Goal: Task Accomplishment & Management: Manage account settings

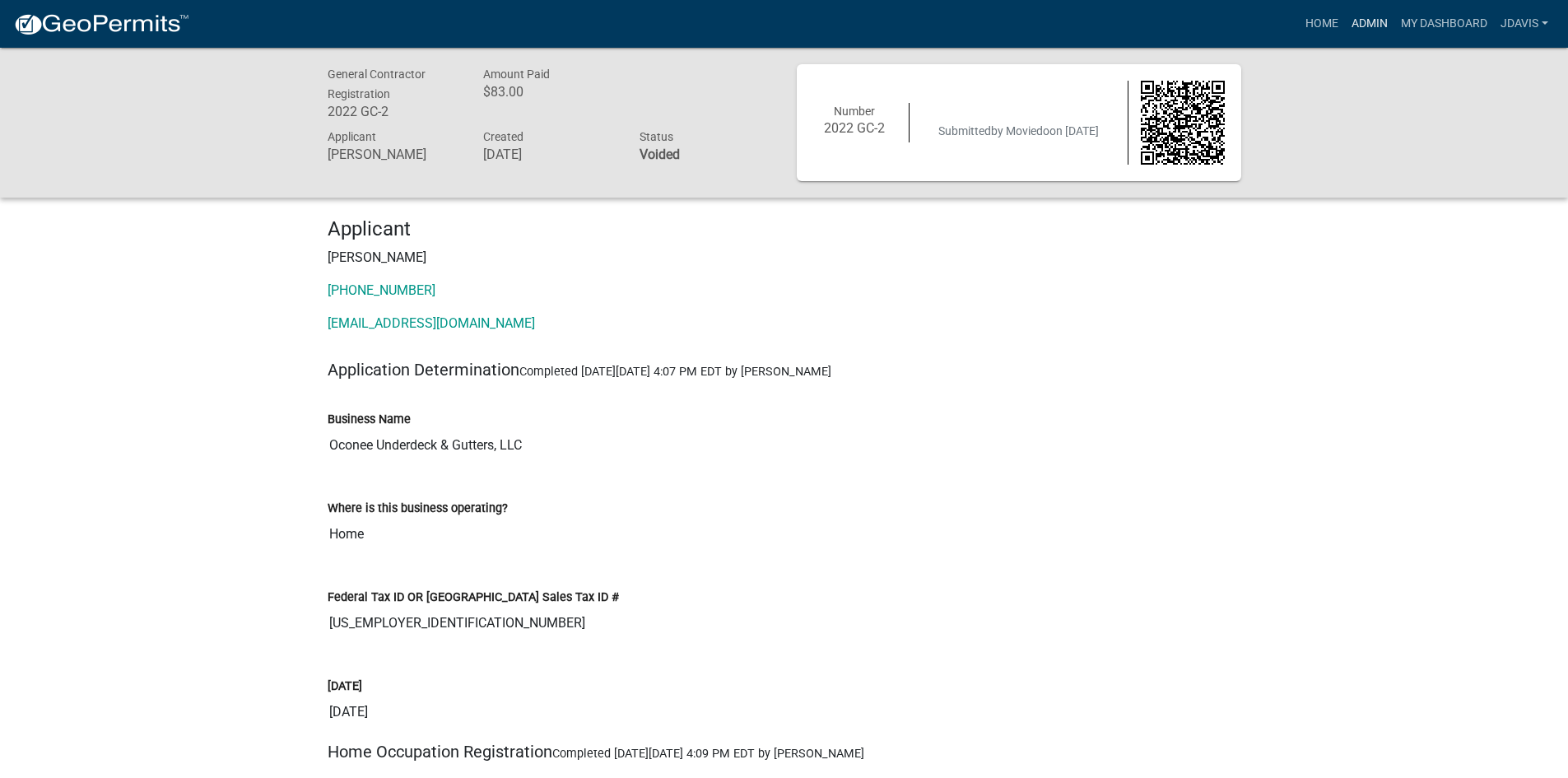
click at [1358, 31] on link "Admin" at bounding box center [1369, 24] width 49 height 31
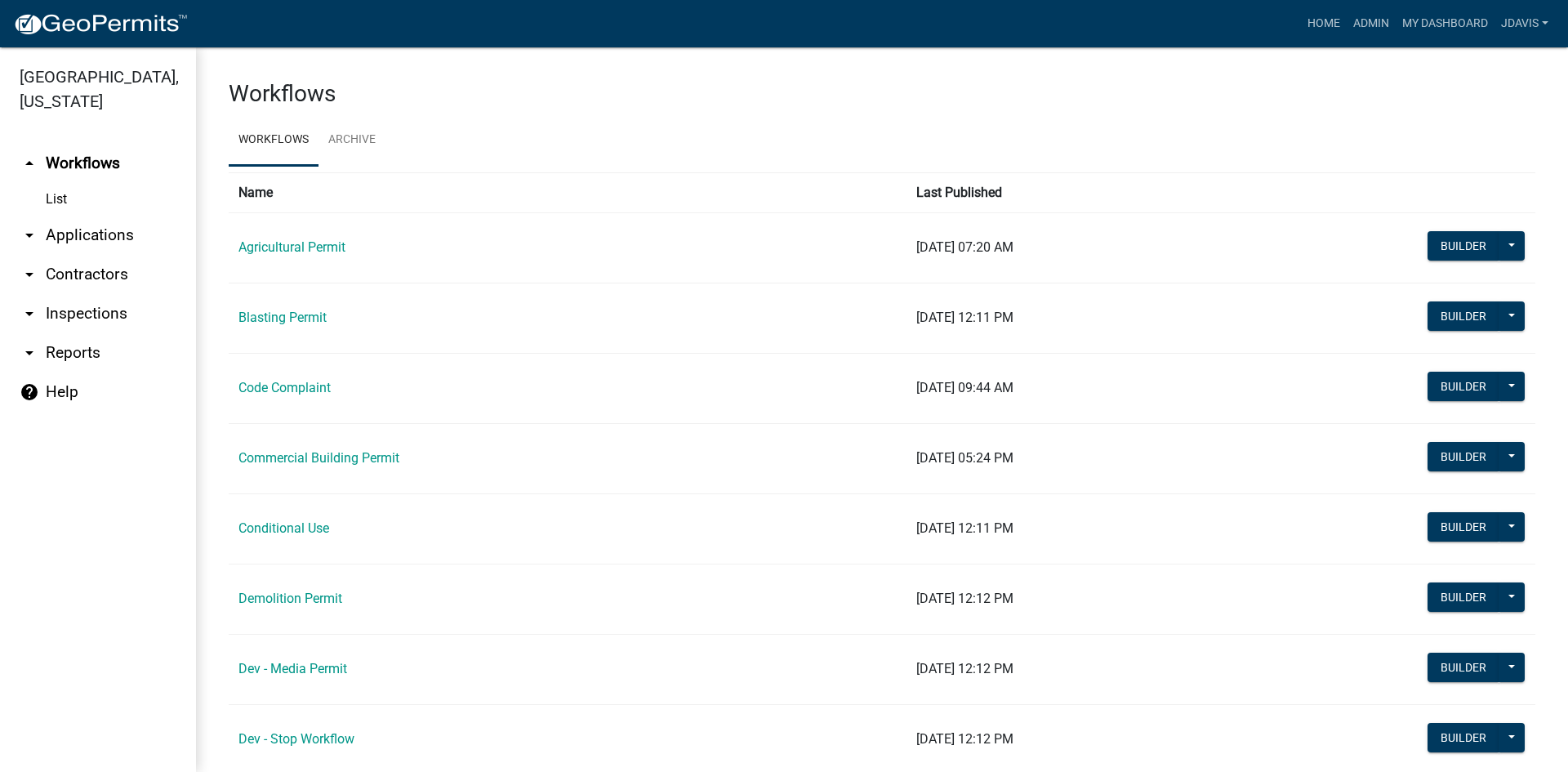
click at [120, 234] on link "arrow_drop_down Applications" at bounding box center [98, 235] width 196 height 39
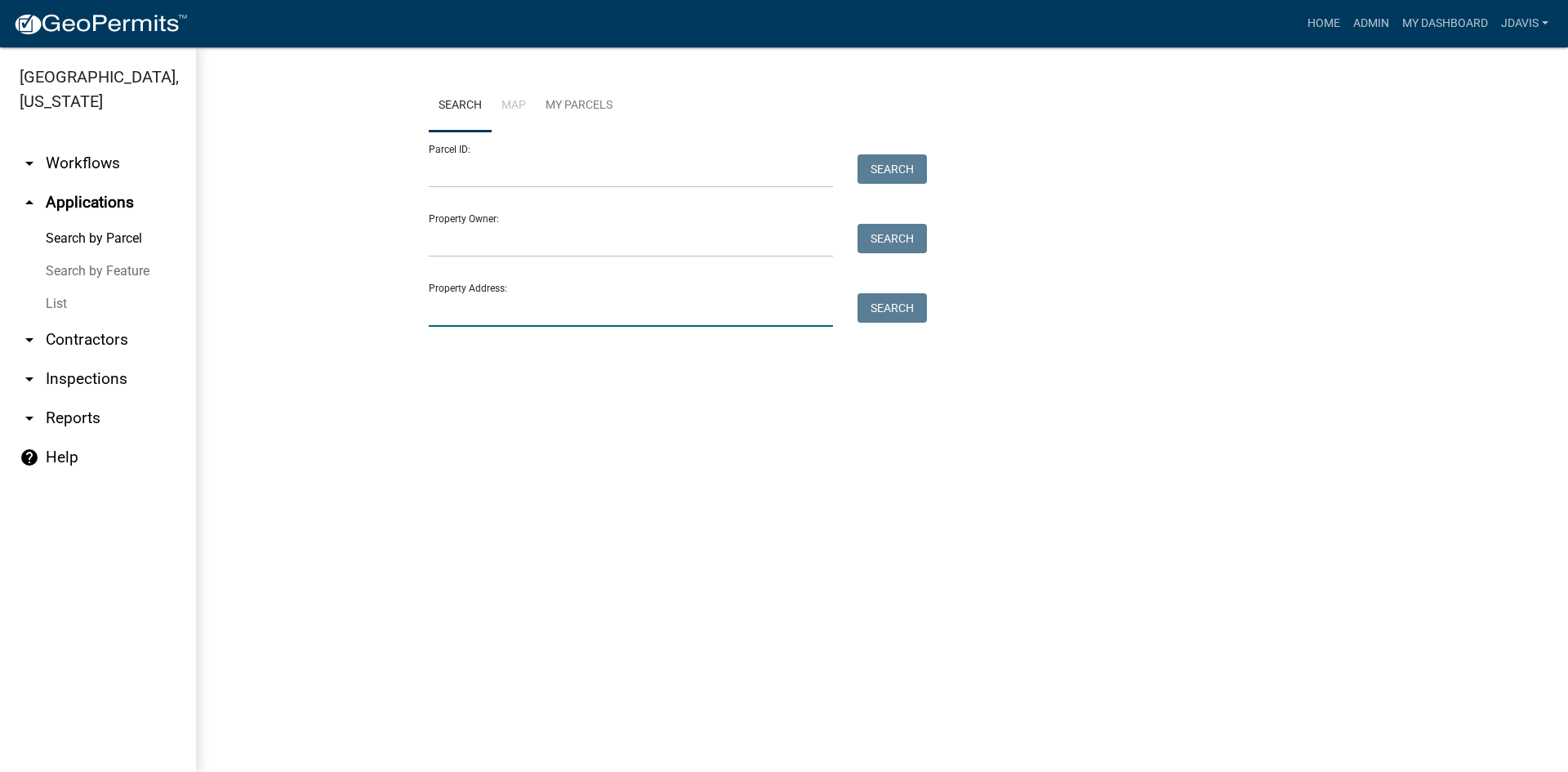
click at [455, 325] on input "Property Address:" at bounding box center [631, 309] width 404 height 34
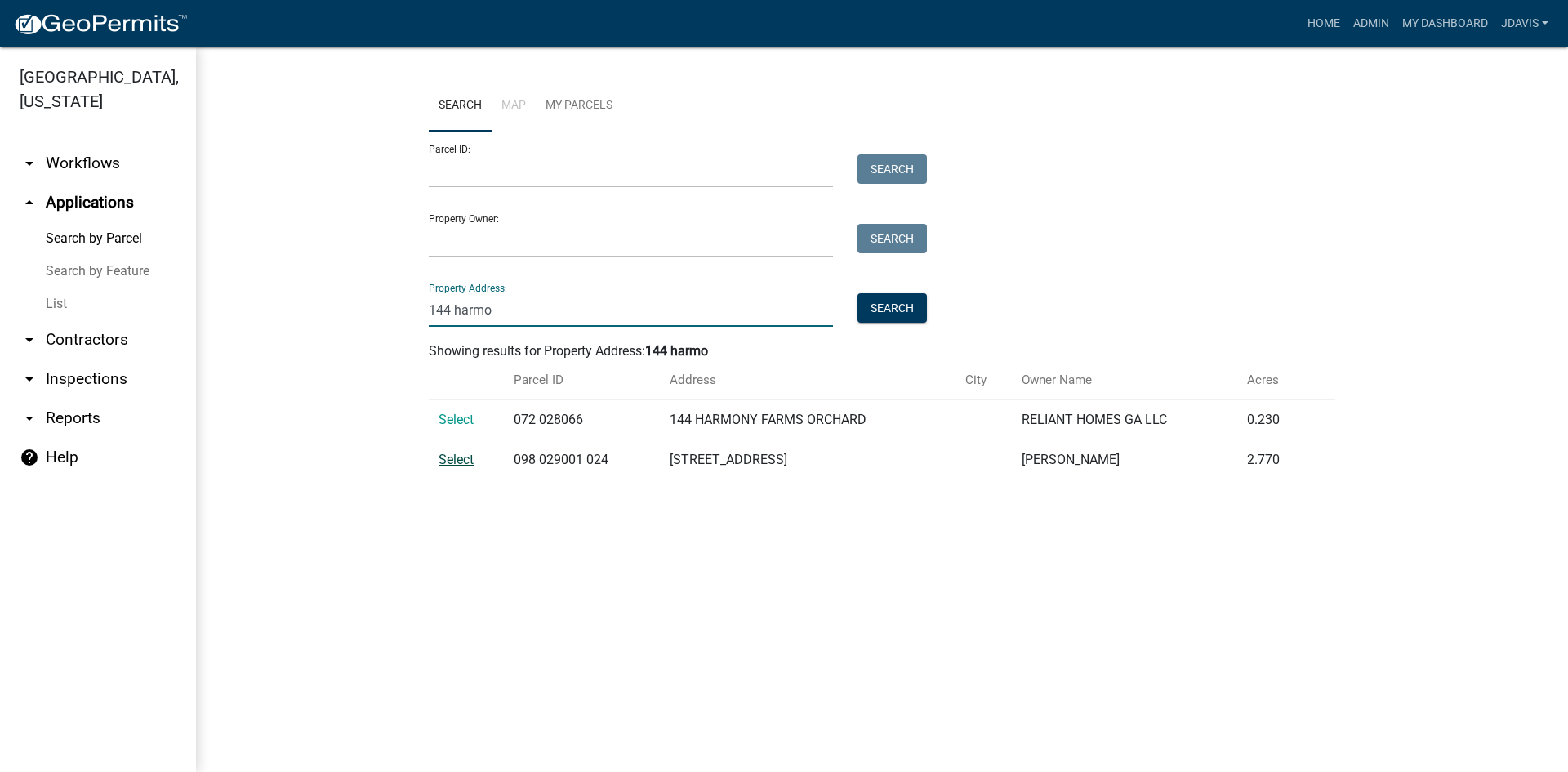
type input "144 harmo"
click at [449, 458] on span "Select" at bounding box center [456, 460] width 35 height 15
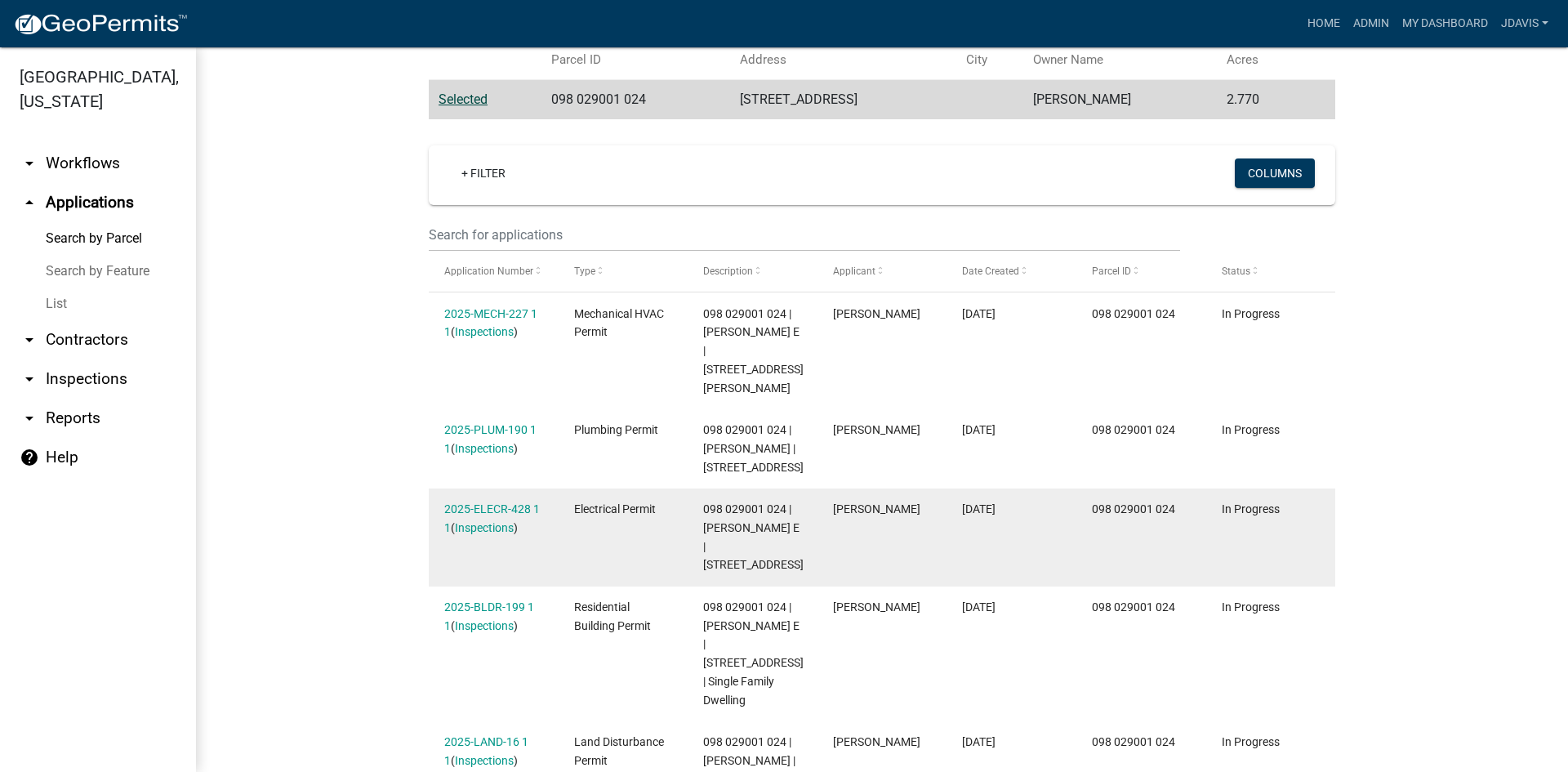
scroll to position [327, 0]
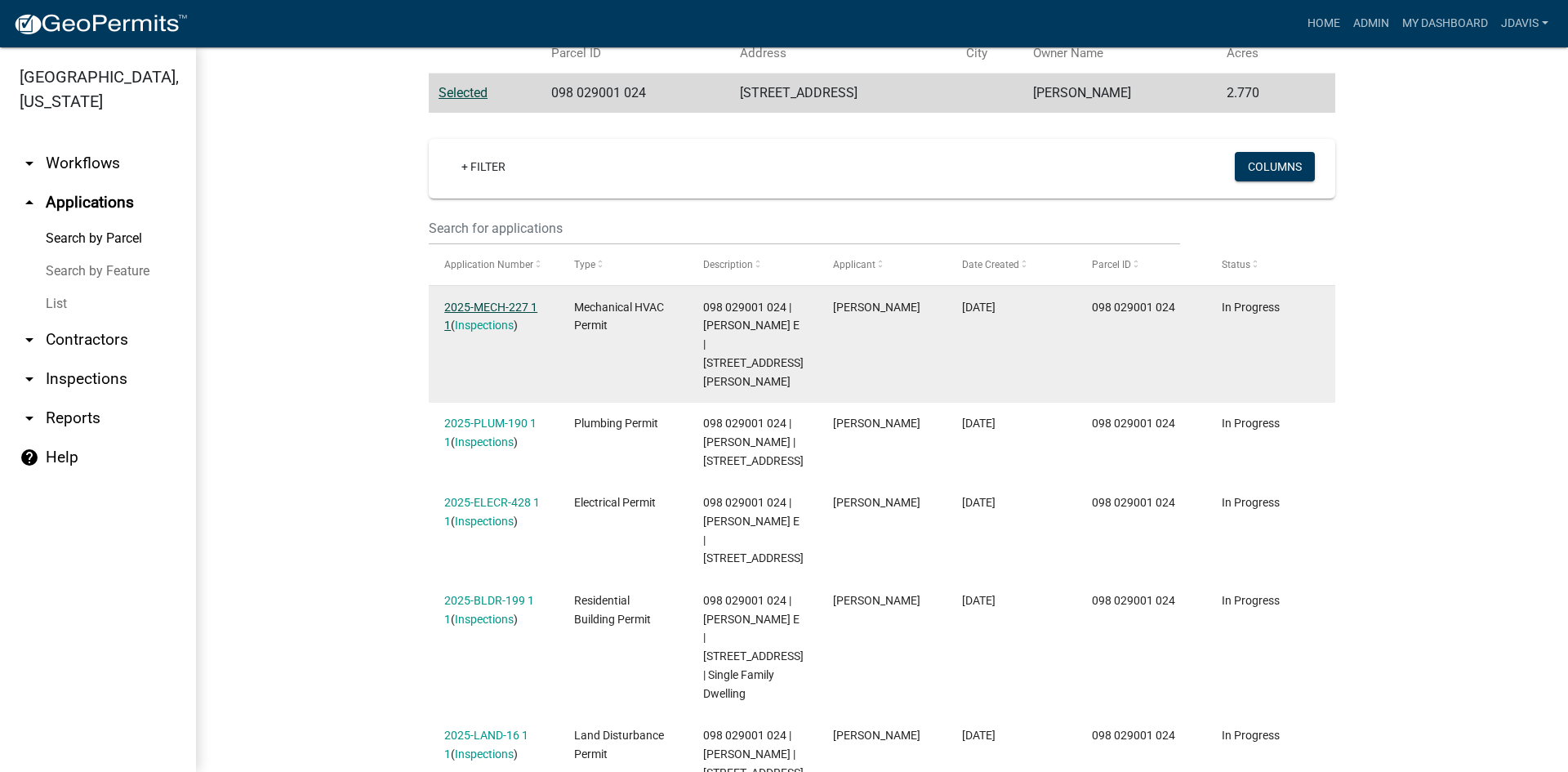
click at [485, 309] on link "2025-MECH-227 1 1" at bounding box center [490, 316] width 93 height 32
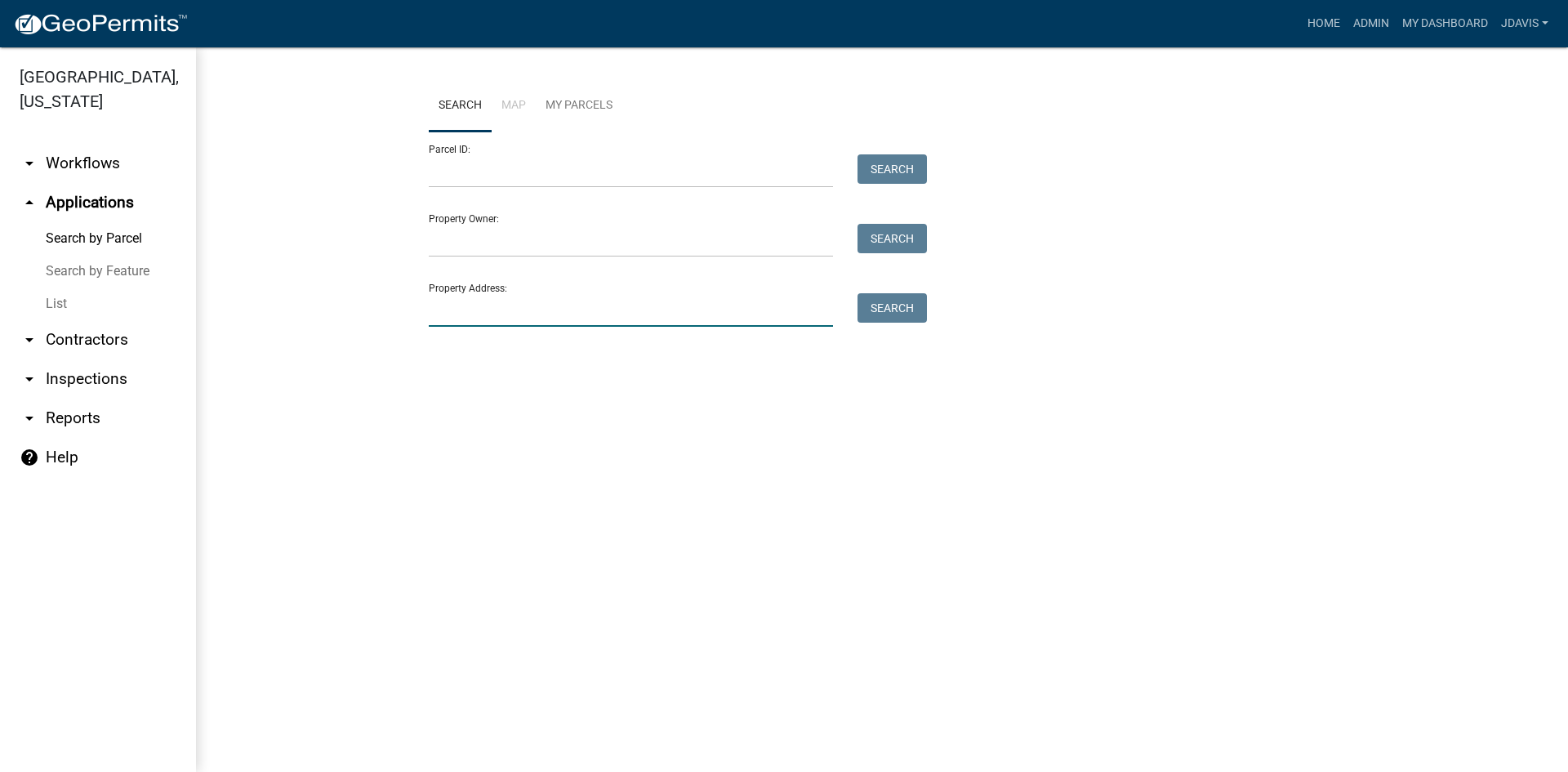
click at [596, 308] on input "Property Address:" at bounding box center [631, 309] width 404 height 34
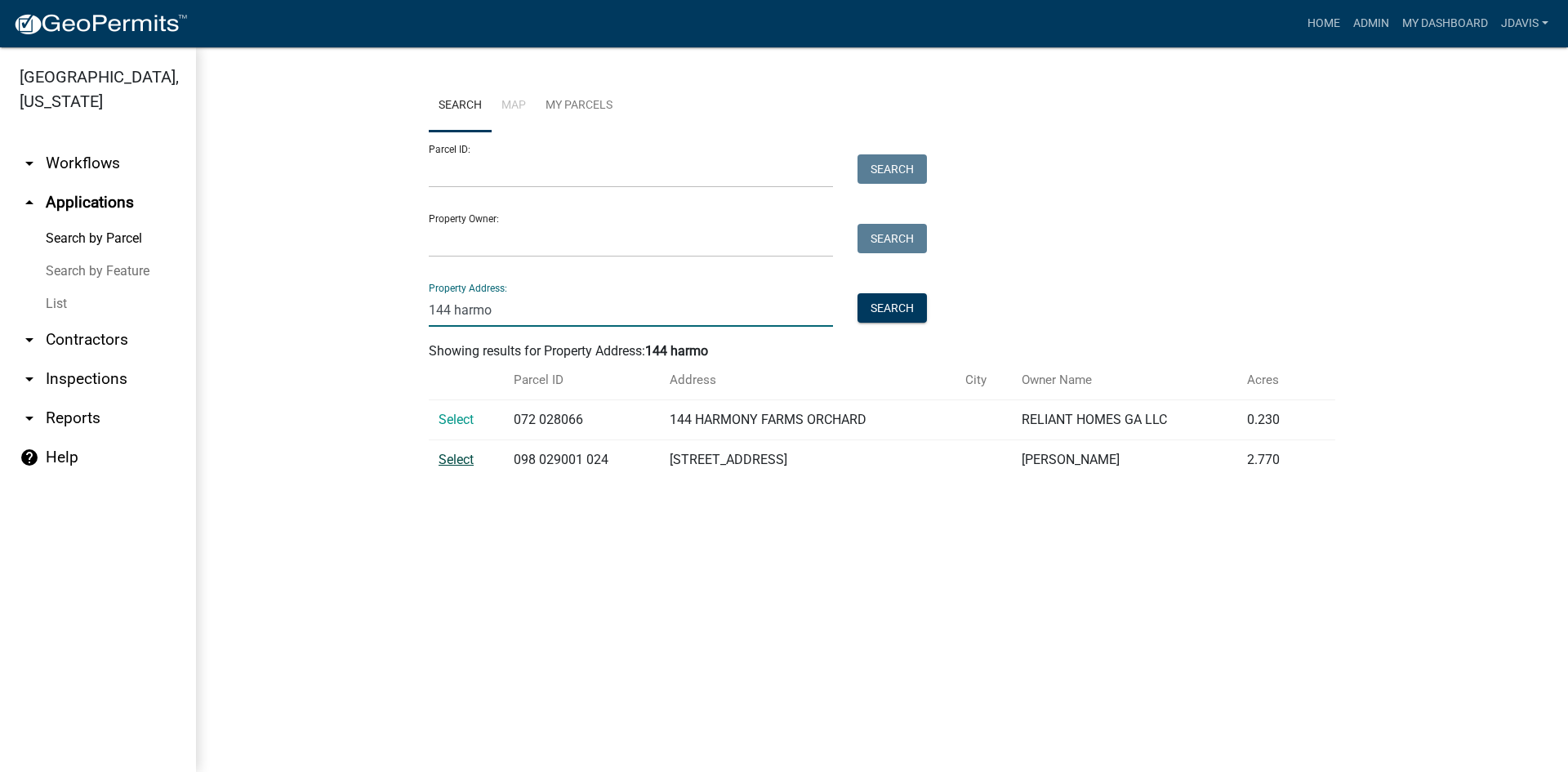
type input "144 harmo"
click at [468, 458] on span "Select" at bounding box center [456, 460] width 35 height 15
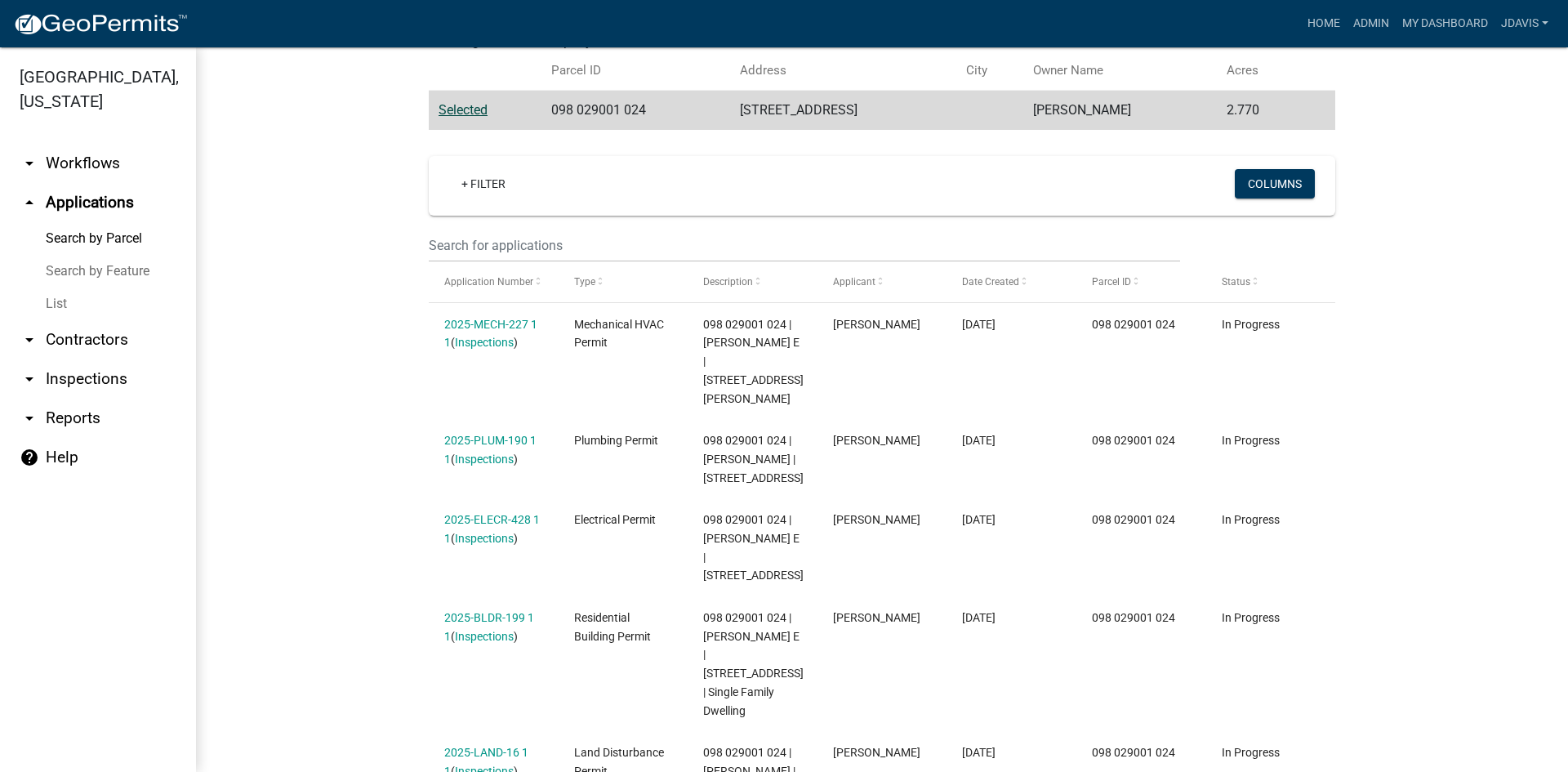
scroll to position [373, 0]
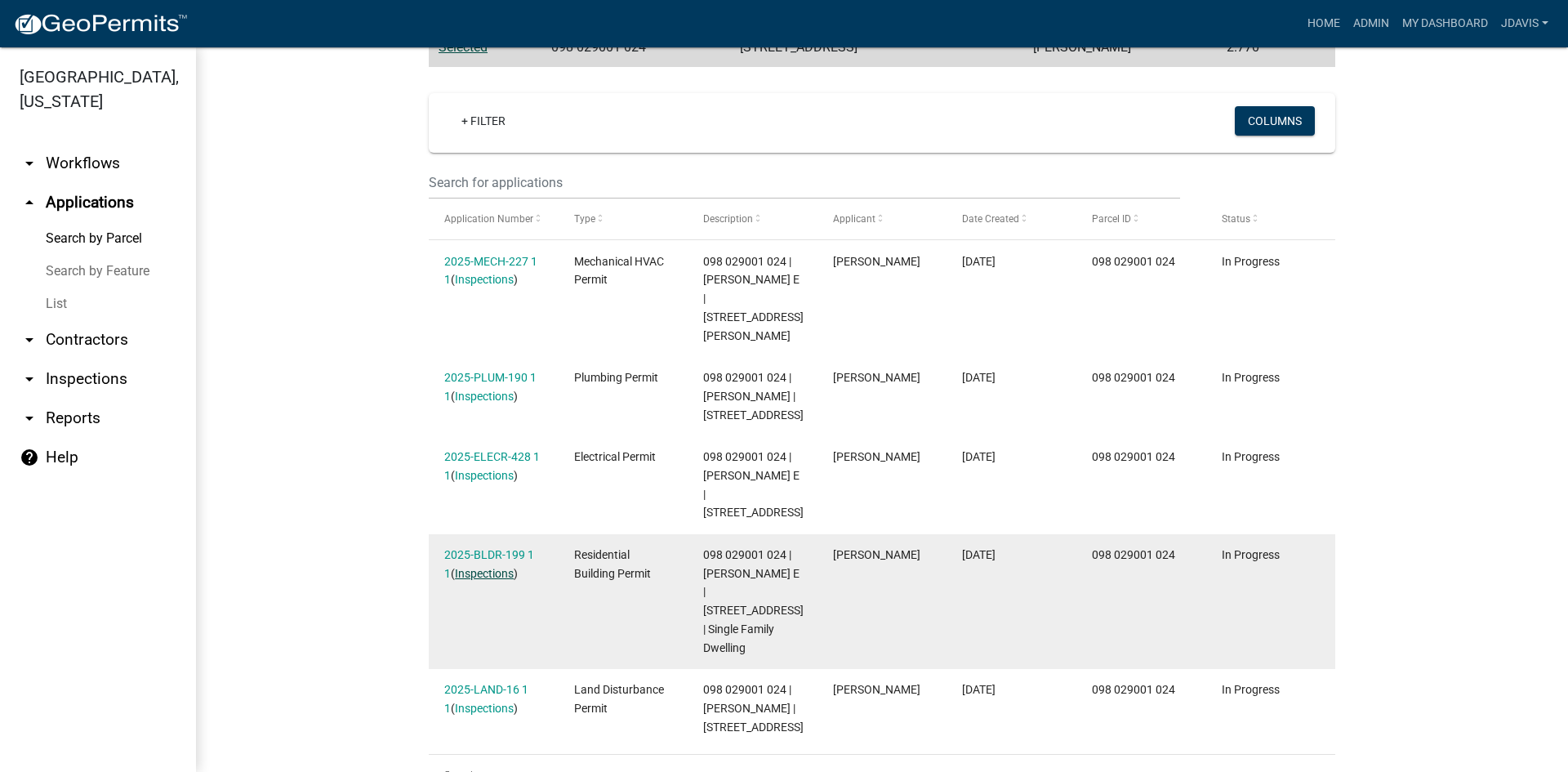
click at [483, 567] on link "Inspections" at bounding box center [483, 574] width 58 height 13
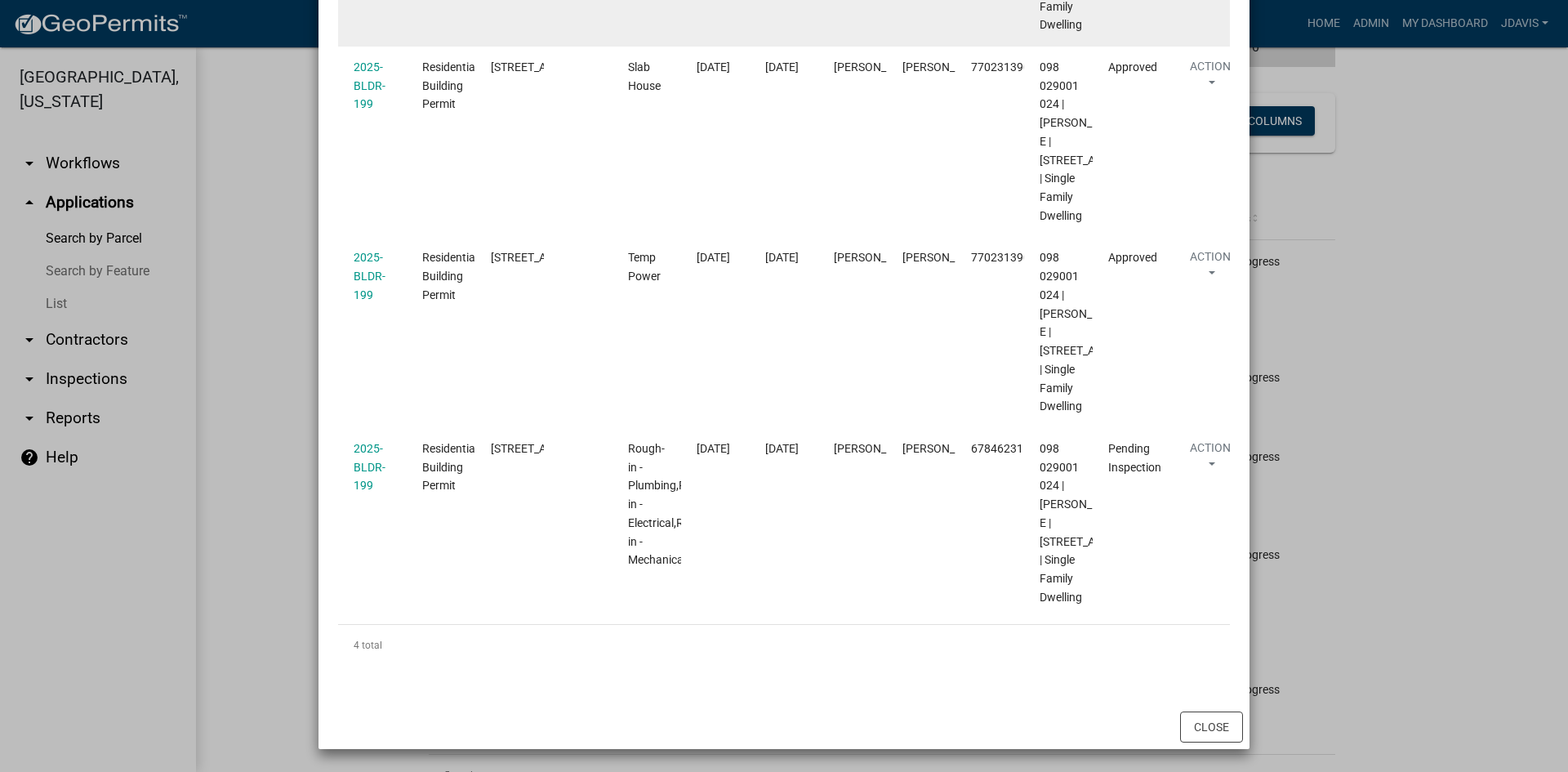
scroll to position [720, 0]
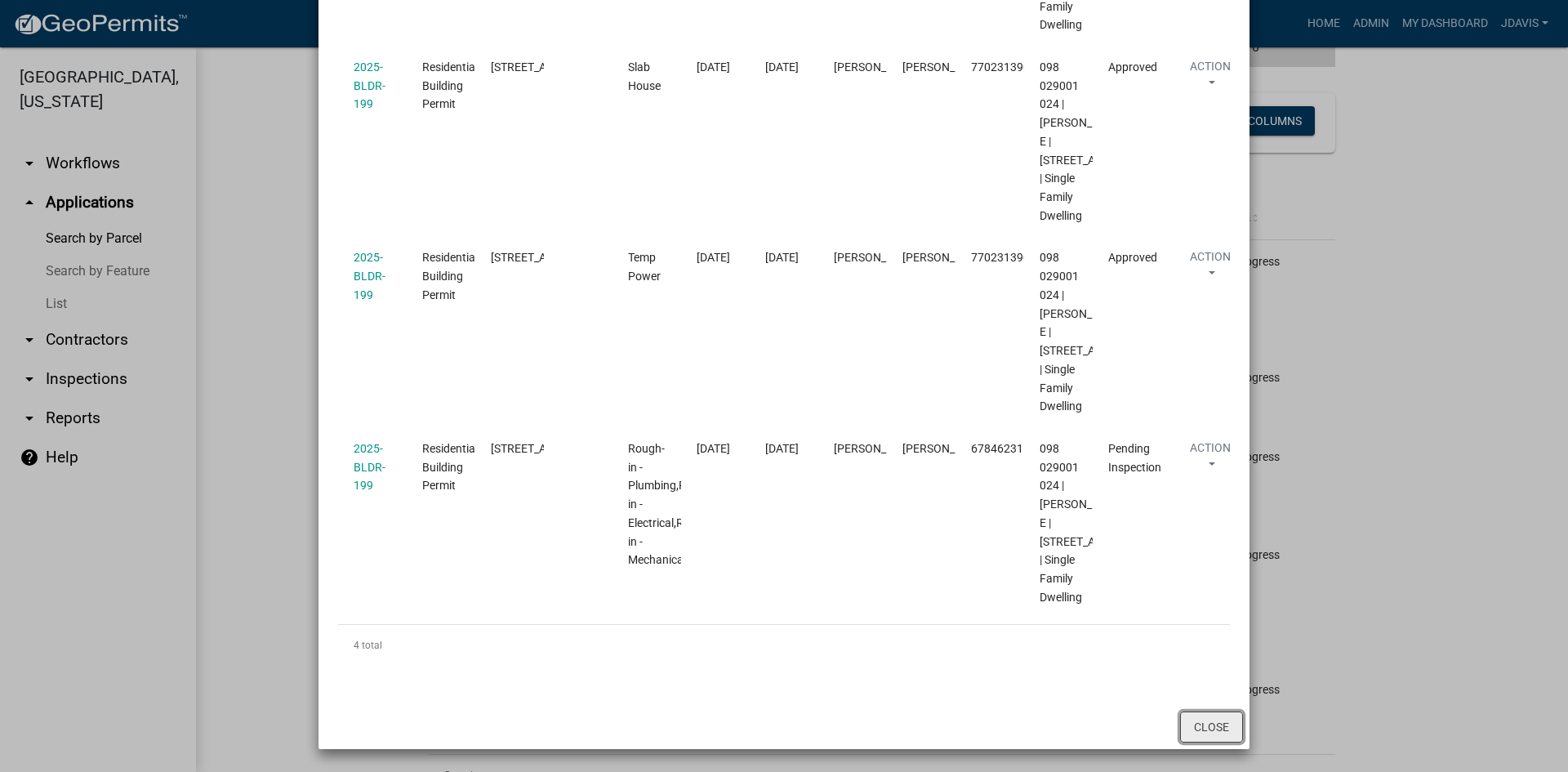
click at [1198, 726] on button "Close" at bounding box center [1211, 727] width 63 height 31
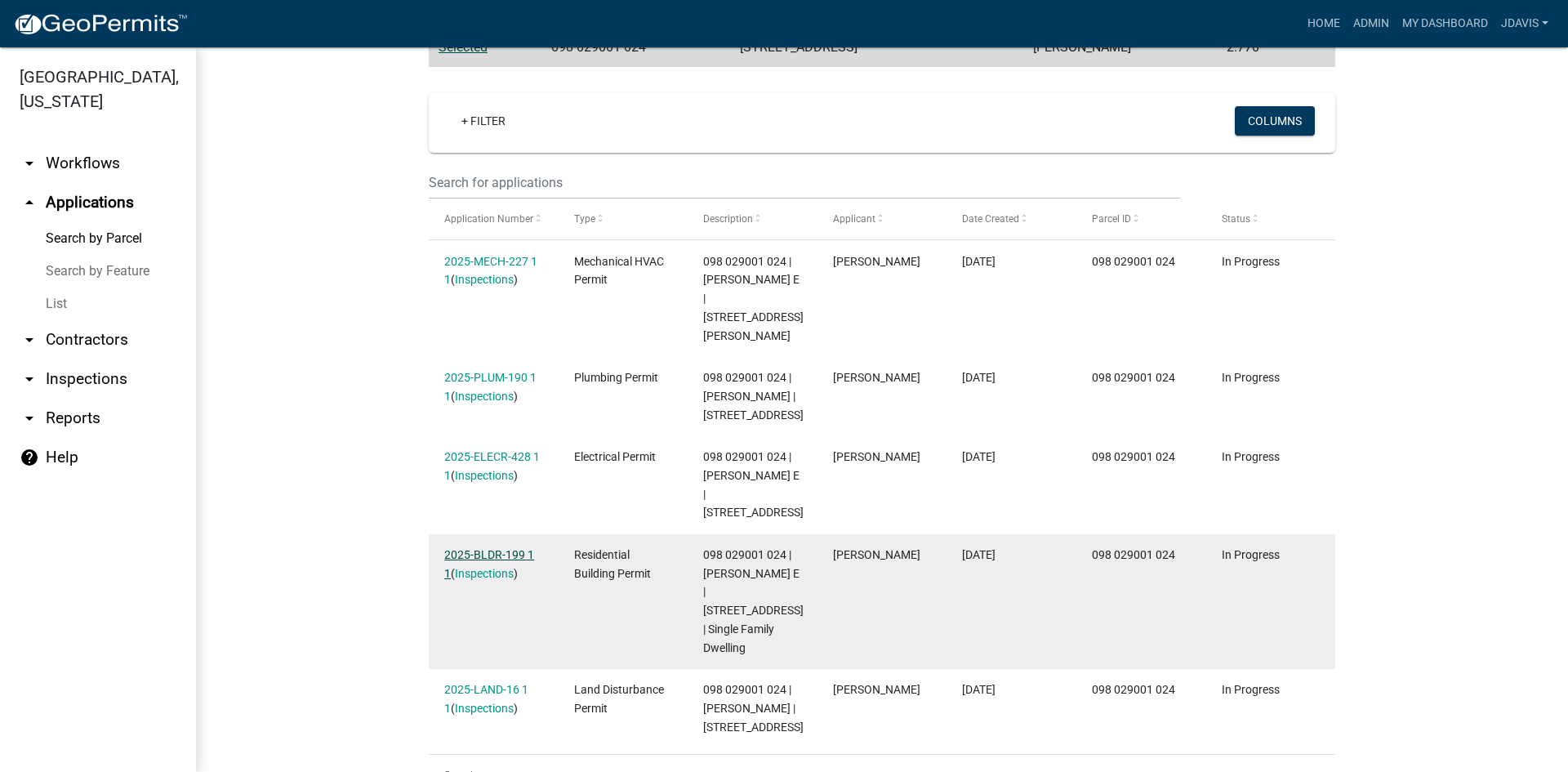
click at [491, 548] on link "2025-BLDR-199 1 1" at bounding box center [489, 563] width 90 height 32
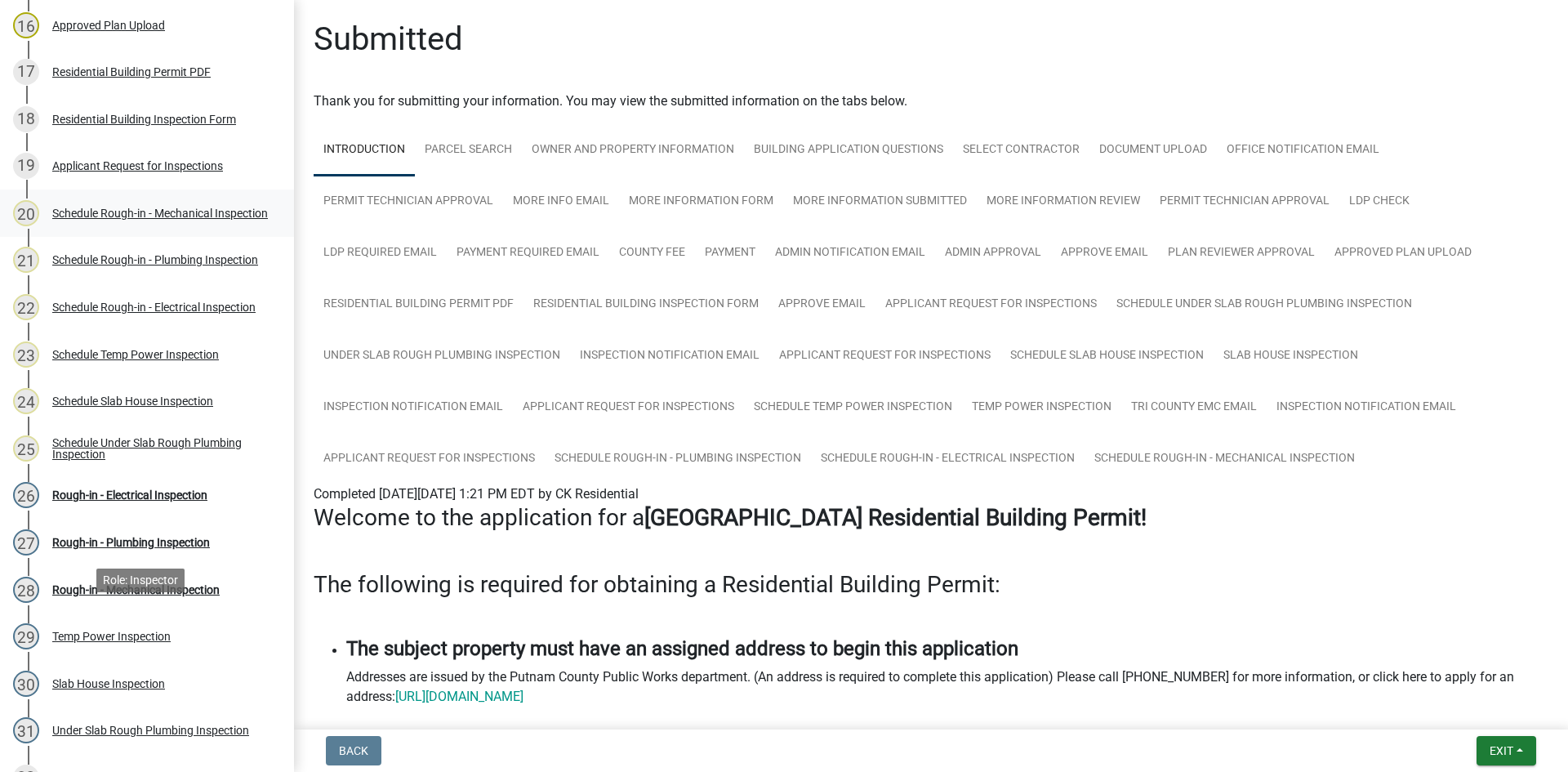
scroll to position [1062, 0]
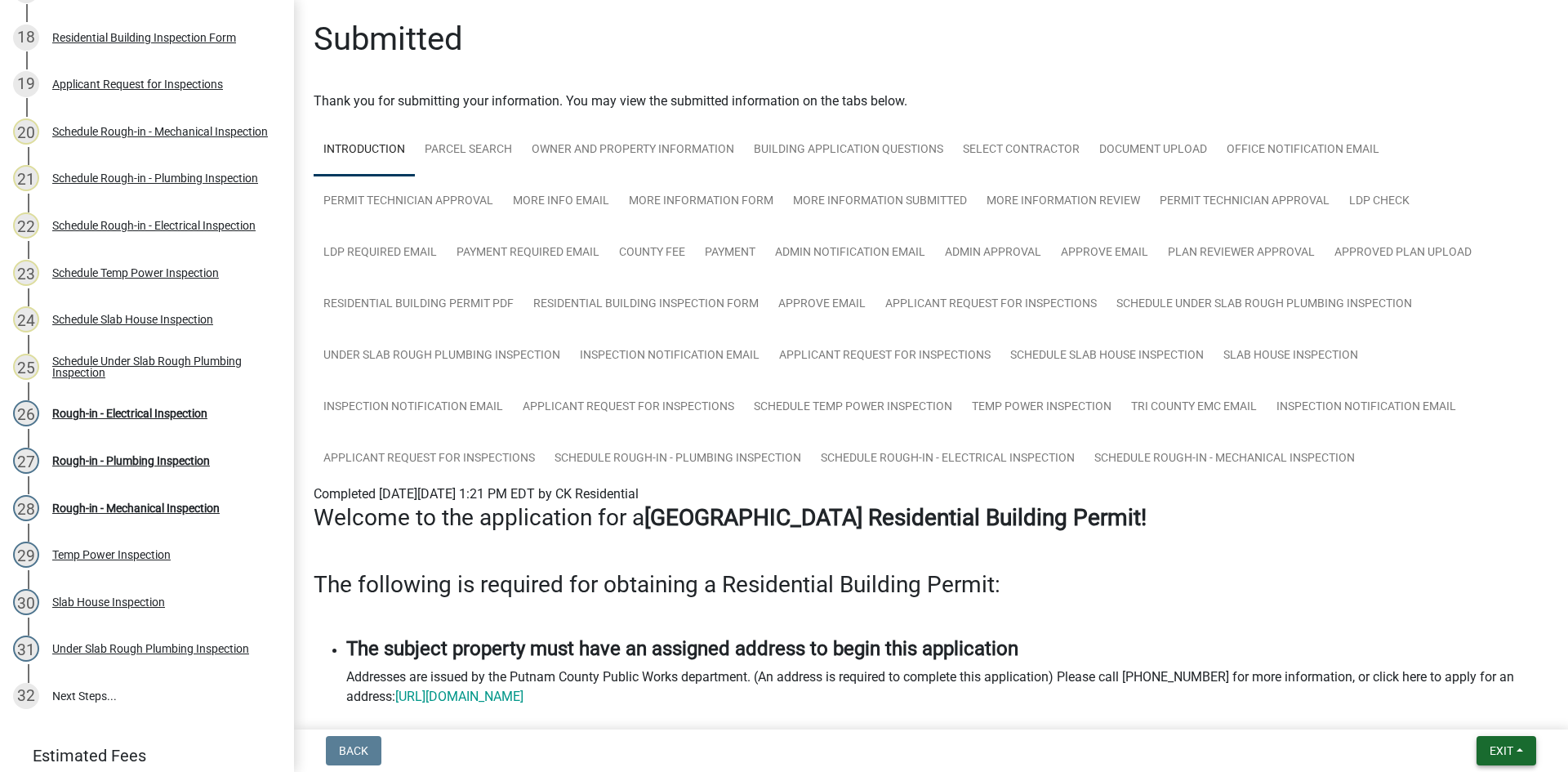
click at [1504, 752] on span "Exit" at bounding box center [1501, 751] width 24 height 13
click at [1512, 719] on button "Save & Exit" at bounding box center [1470, 708] width 130 height 39
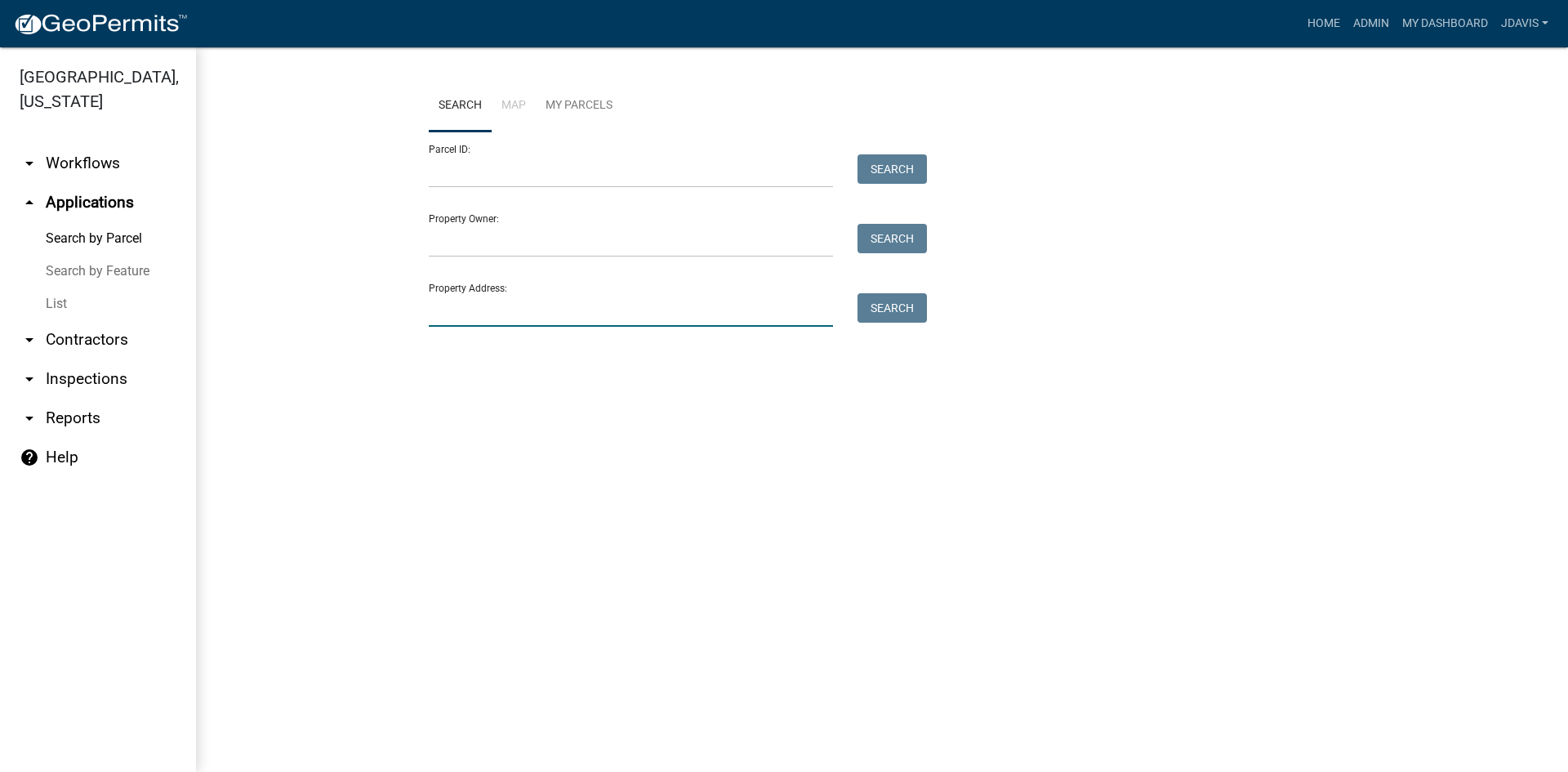
click at [485, 319] on input "Property Address:" at bounding box center [631, 309] width 404 height 34
click at [490, 189] on form "Parcel ID: Search Property Owner: Search Property Address: Search" at bounding box center [674, 229] width 490 height 195
click at [486, 175] on input "Parcel ID:" at bounding box center [631, 170] width 404 height 34
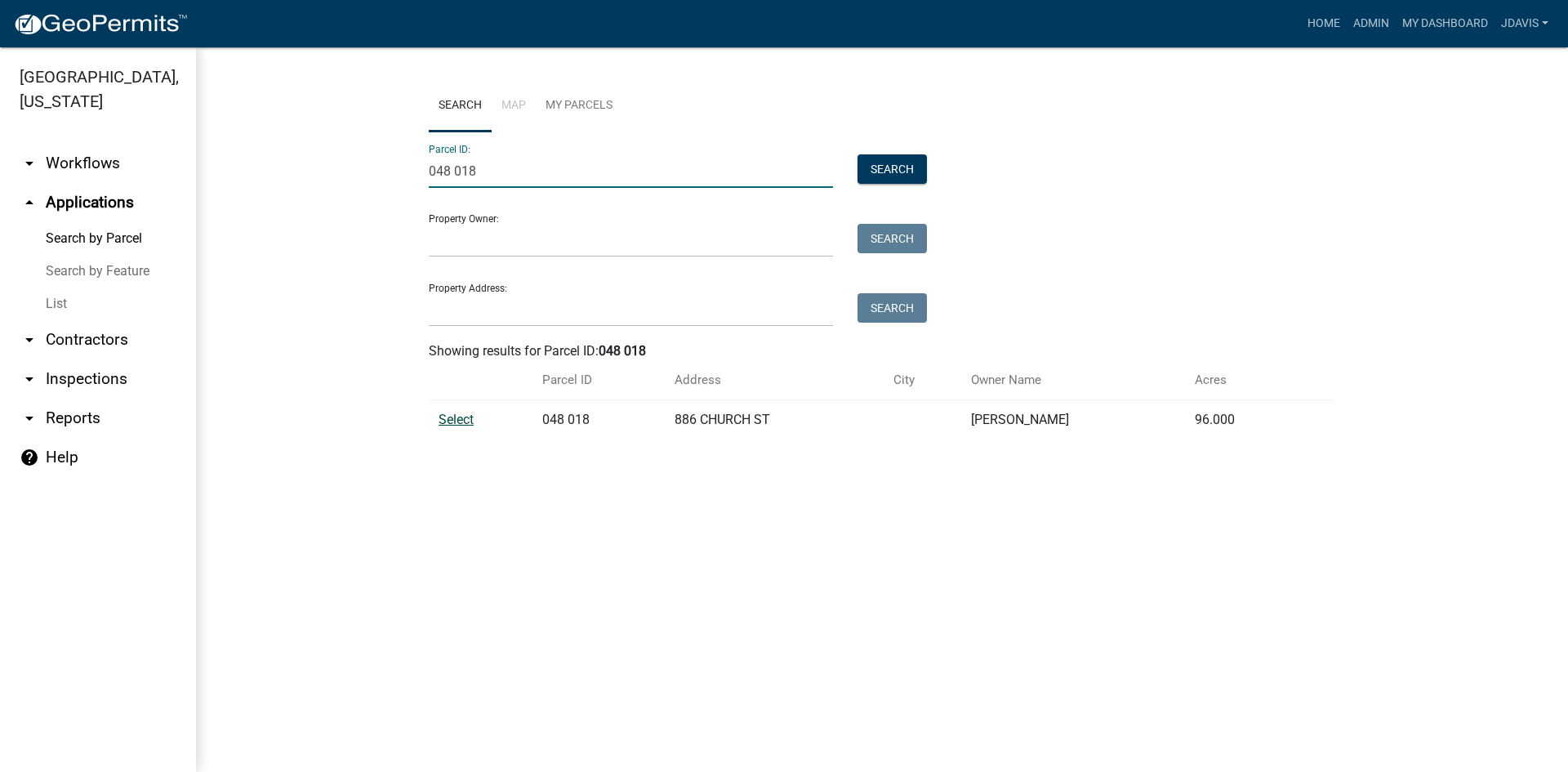
type input "048 018"
click at [455, 414] on span "Select" at bounding box center [456, 420] width 35 height 15
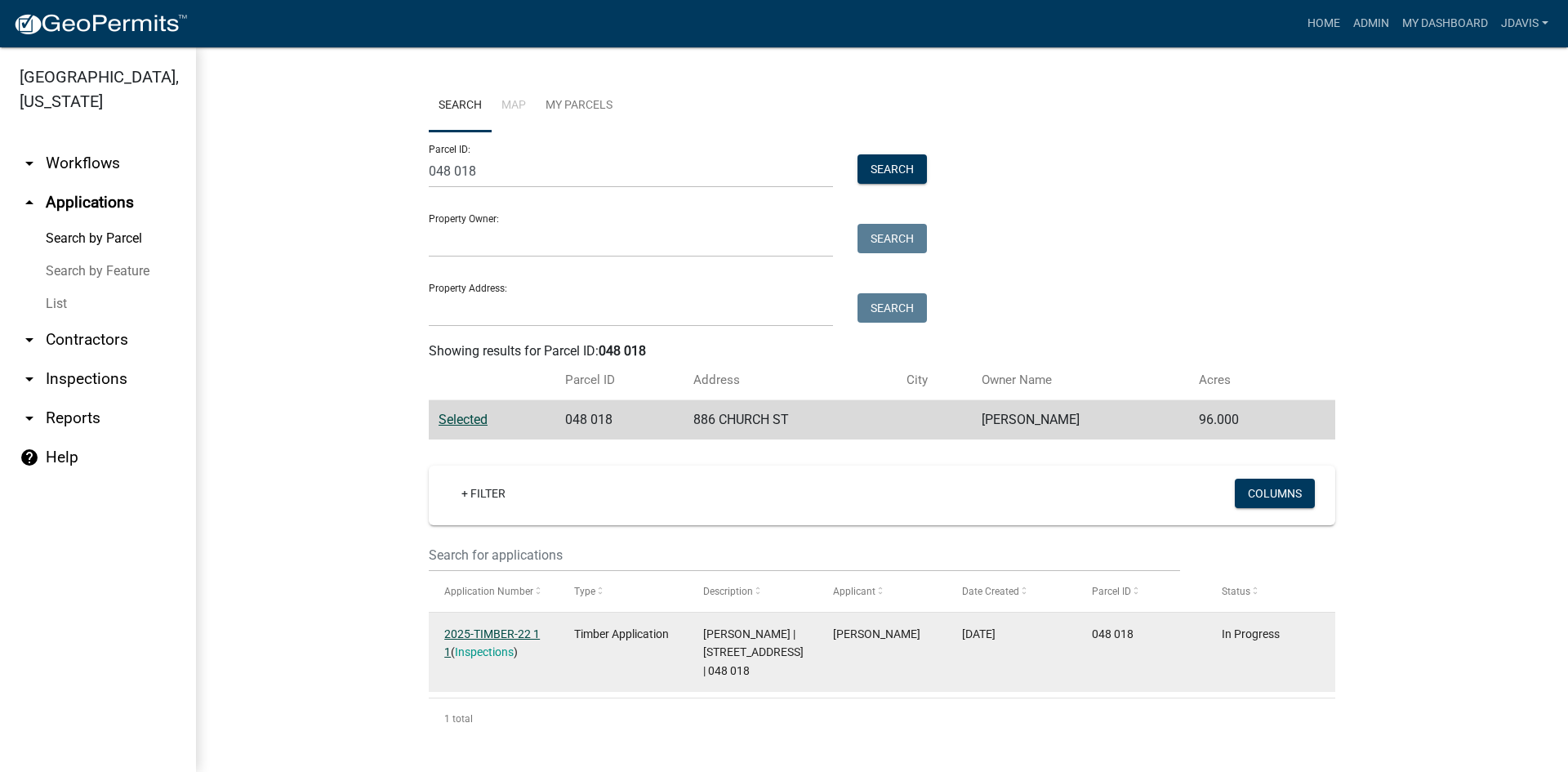
click at [507, 631] on link "2025-TIMBER-22 1 1" at bounding box center [492, 643] width 96 height 32
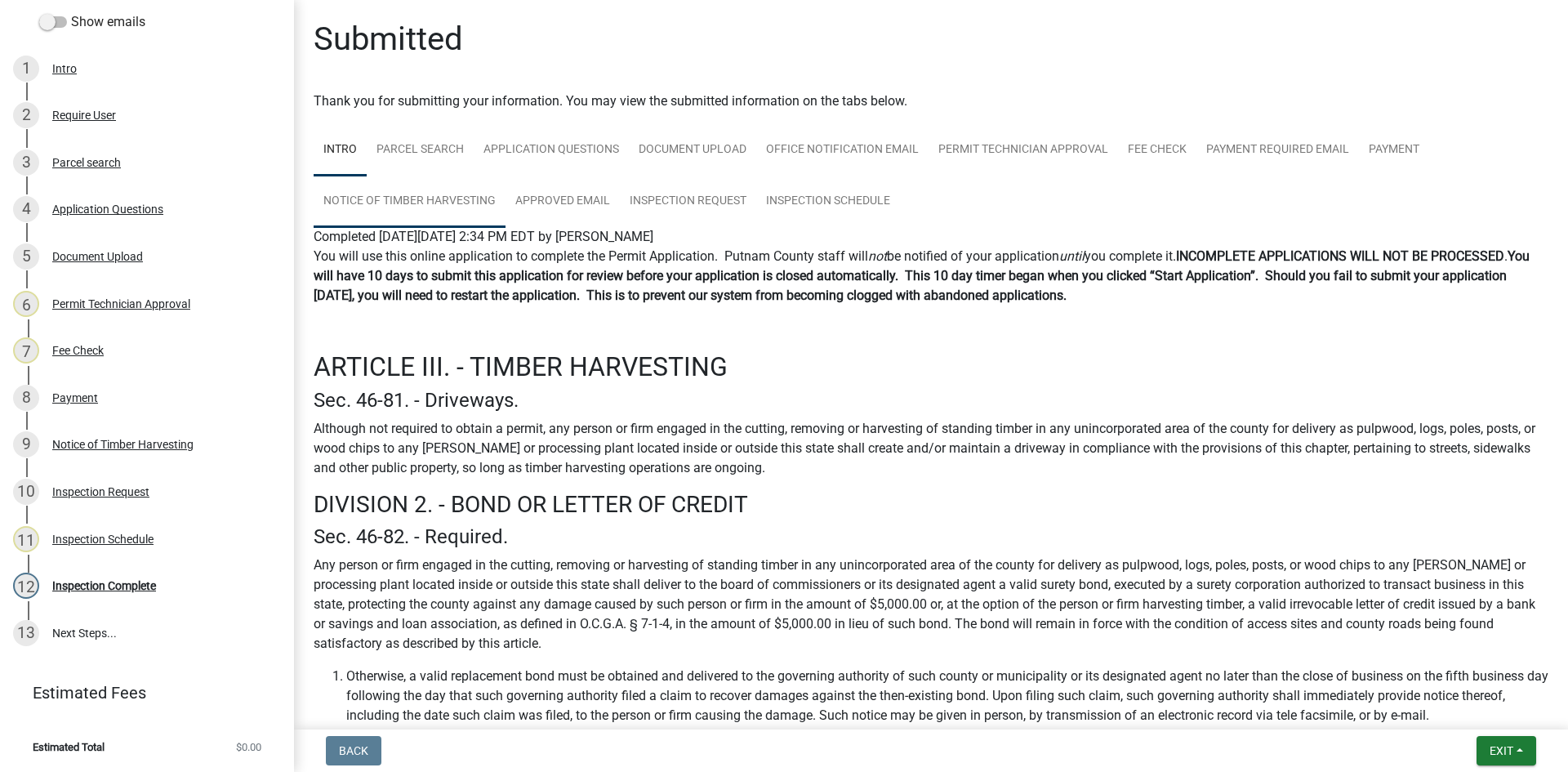
click at [451, 198] on link "Notice of Timber Harvesting" at bounding box center [410, 201] width 191 height 53
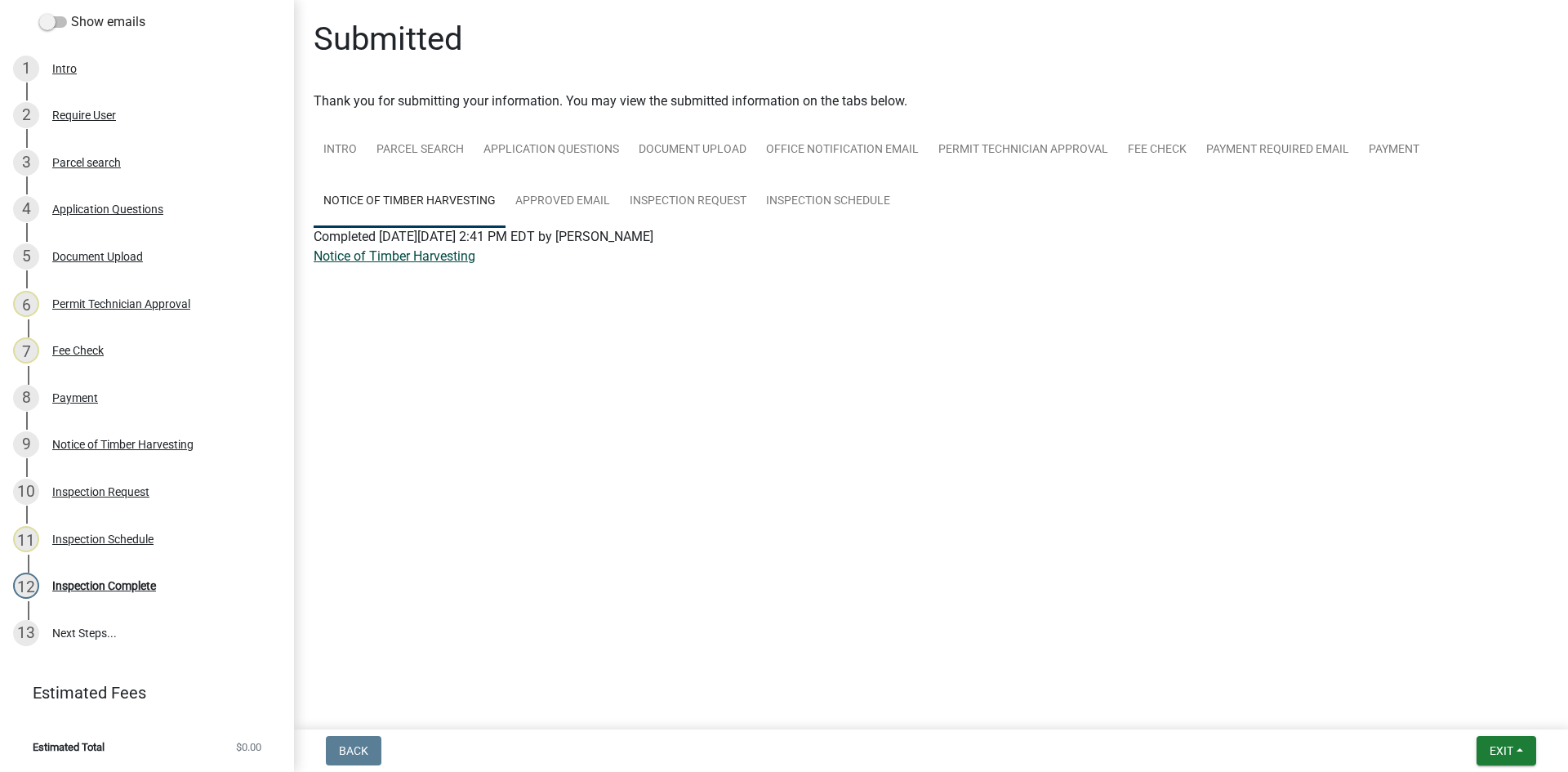
click at [438, 252] on link "Notice of Timber Harvesting" at bounding box center [394, 256] width 162 height 15
